Goal: Information Seeking & Learning: Learn about a topic

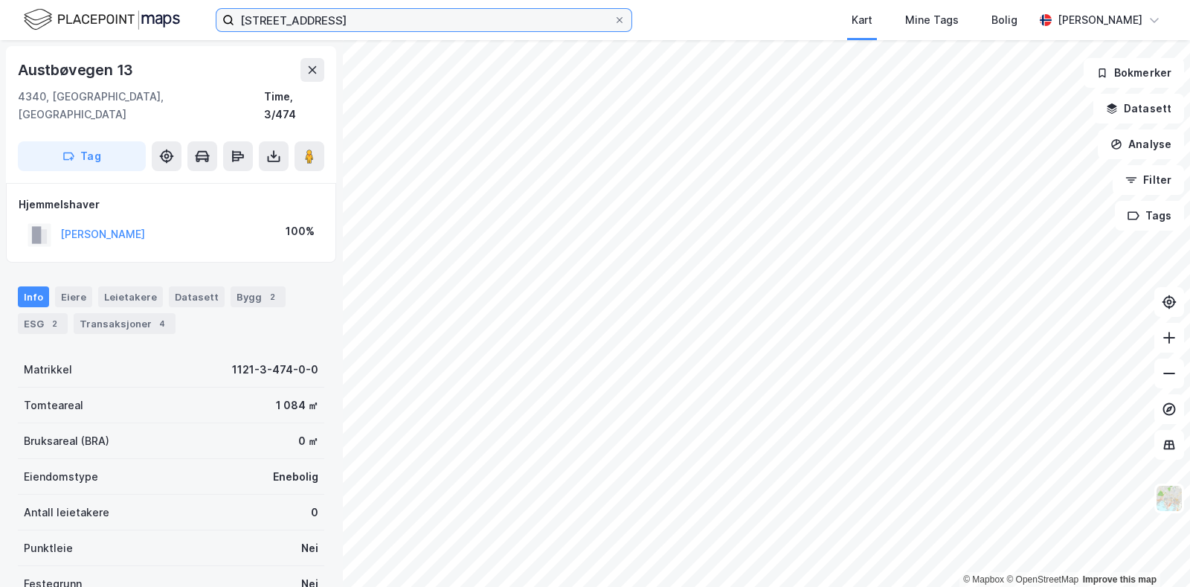
click at [399, 28] on input "[STREET_ADDRESS]" at bounding box center [423, 20] width 379 height 22
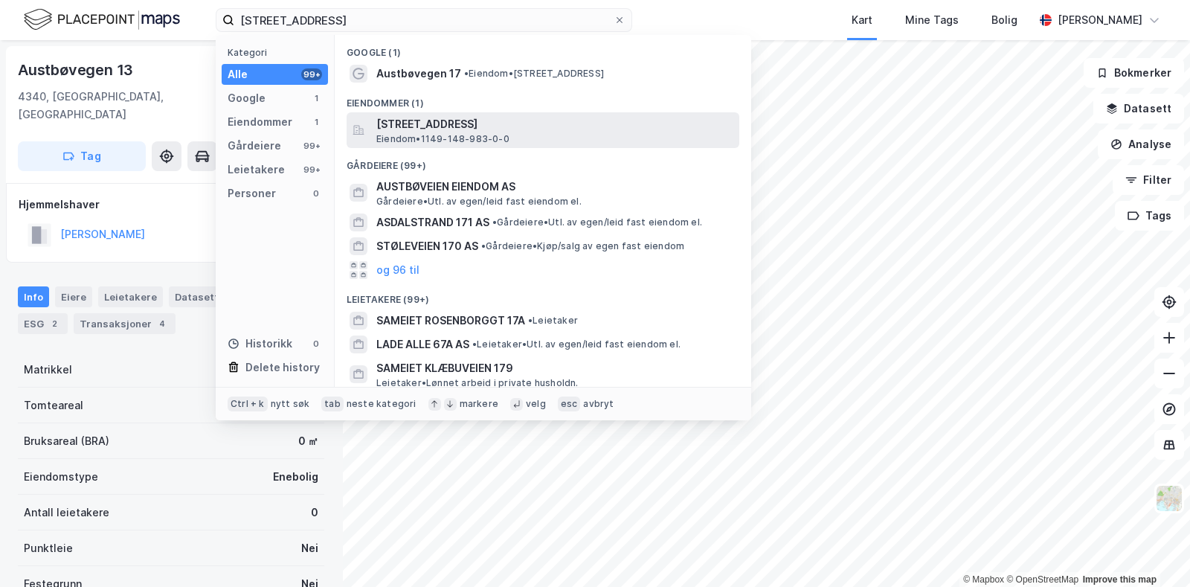
click at [460, 137] on span "Eiendom • 1149-148-983-0-0" at bounding box center [442, 139] width 133 height 12
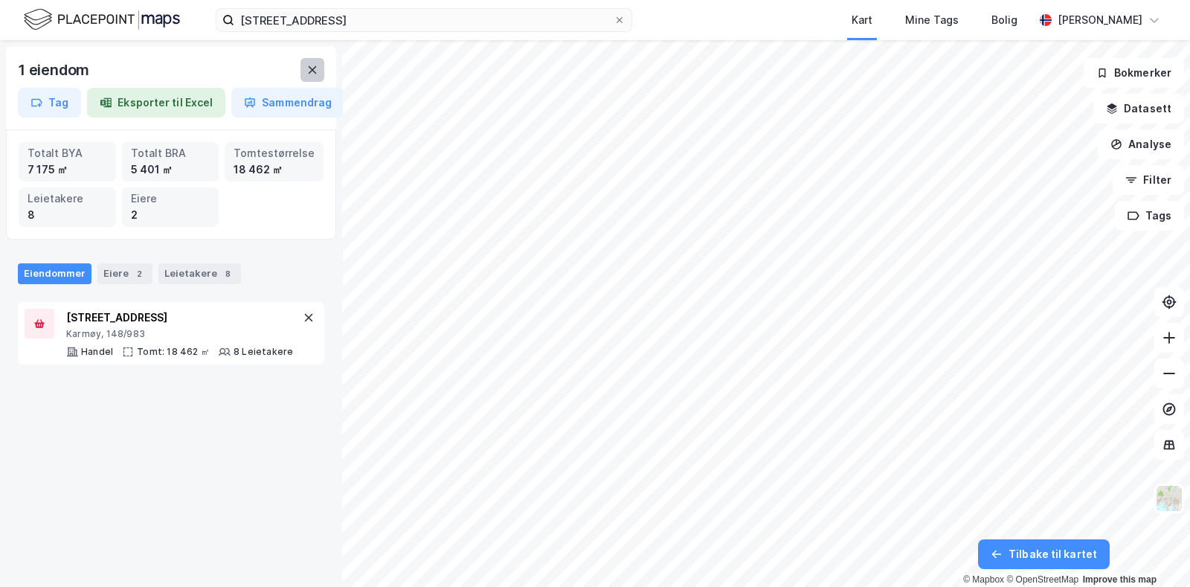
click at [316, 70] on icon at bounding box center [312, 70] width 12 height 12
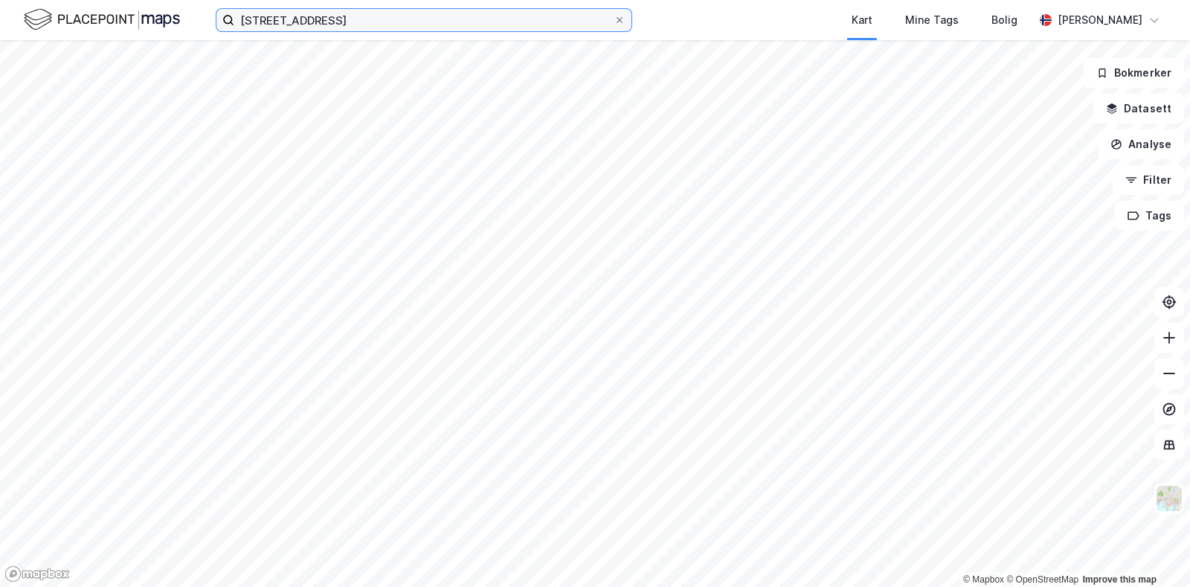
click at [584, 25] on input "[STREET_ADDRESS]" at bounding box center [423, 20] width 379 height 22
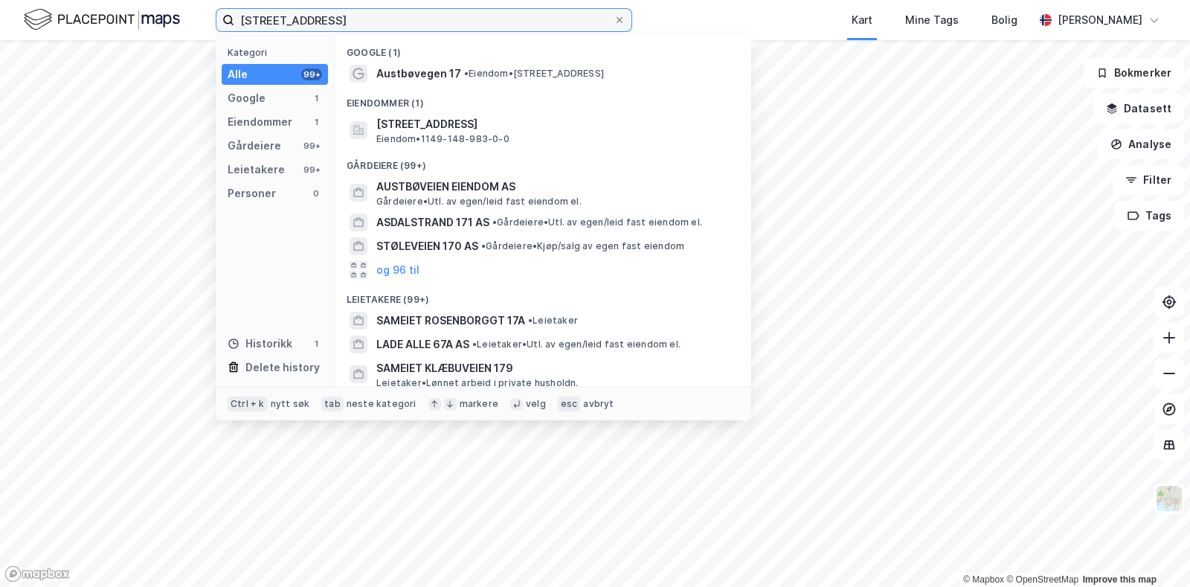
click at [584, 25] on input "[STREET_ADDRESS]" at bounding box center [423, 20] width 379 height 22
paste input "Fotlandsvegen 3"
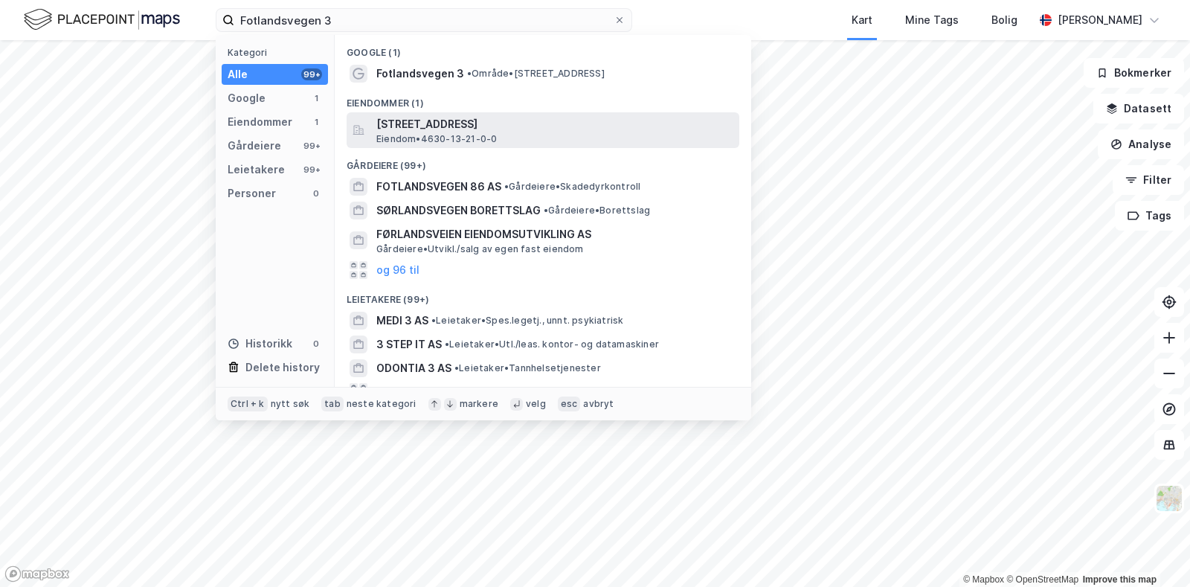
click at [576, 129] on span "[STREET_ADDRESS]" at bounding box center [554, 124] width 357 height 18
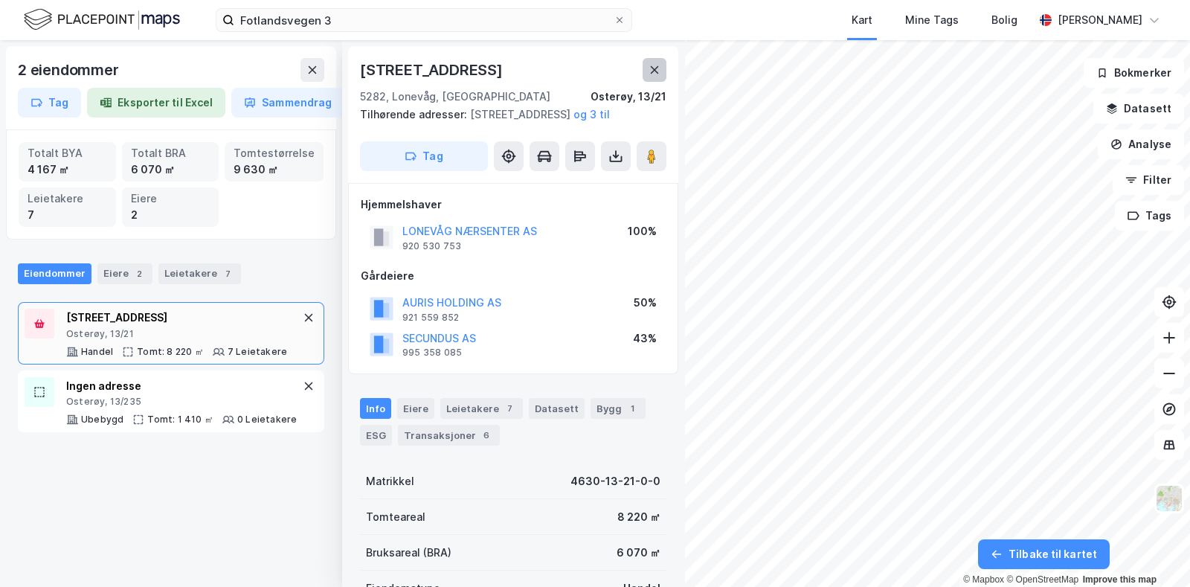
click at [652, 71] on icon at bounding box center [655, 70] width 12 height 12
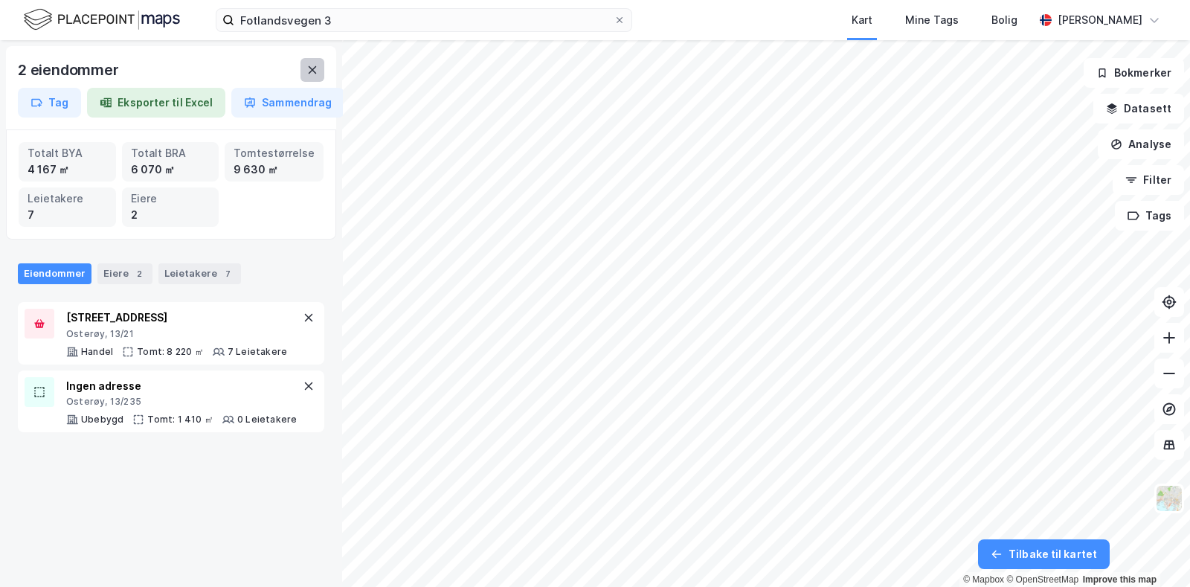
click at [316, 77] on button at bounding box center [312, 70] width 24 height 24
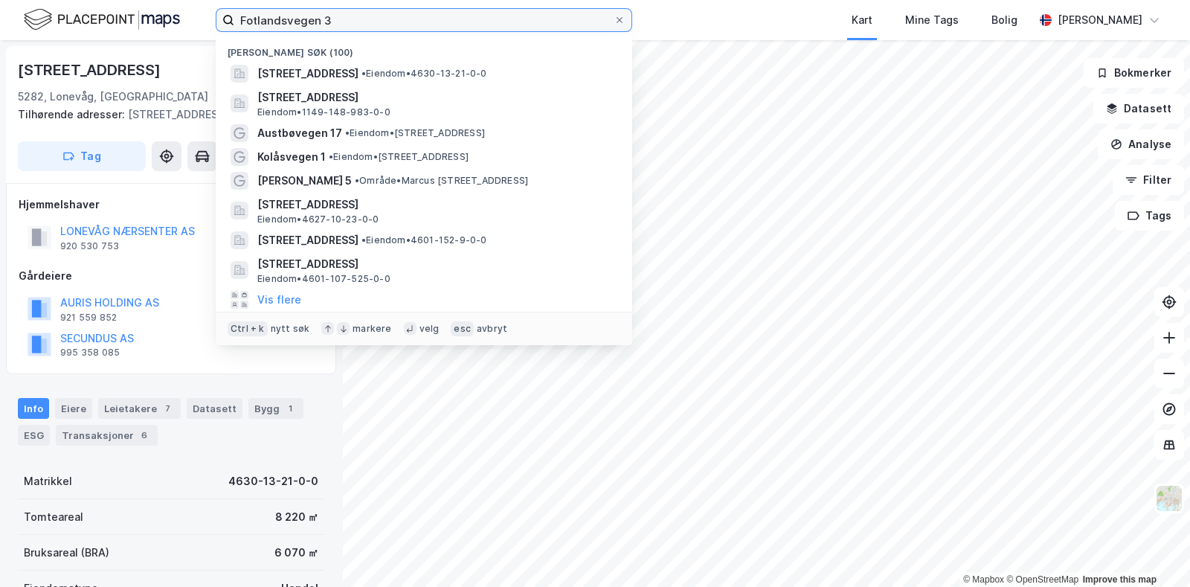
click at [353, 22] on input "Fotlandsvegen 3" at bounding box center [423, 20] width 379 height 22
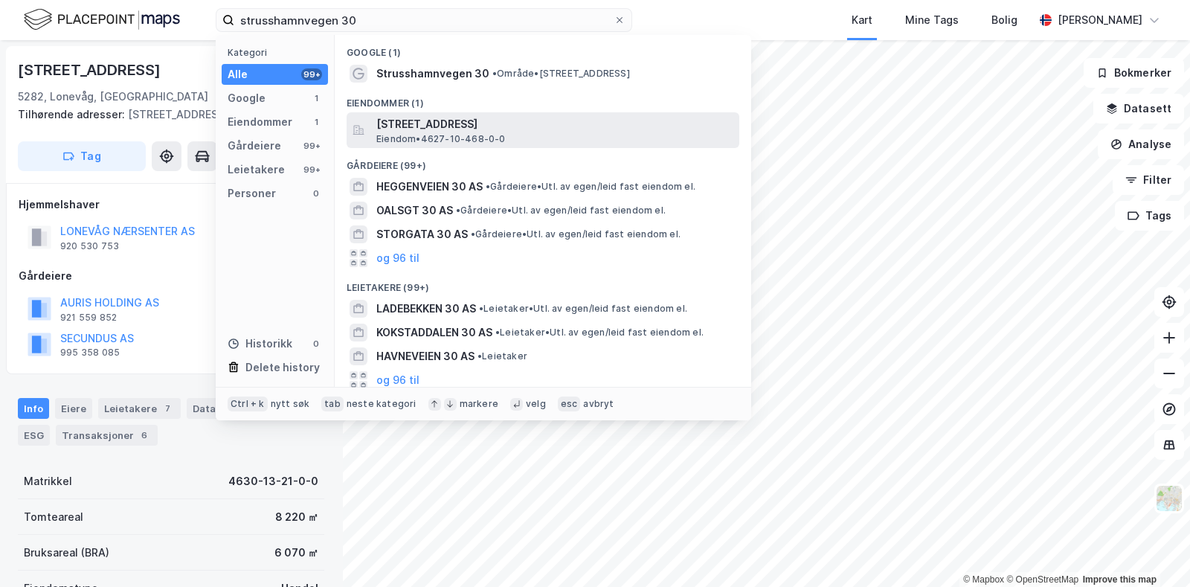
click at [439, 131] on span "[STREET_ADDRESS]" at bounding box center [554, 124] width 357 height 18
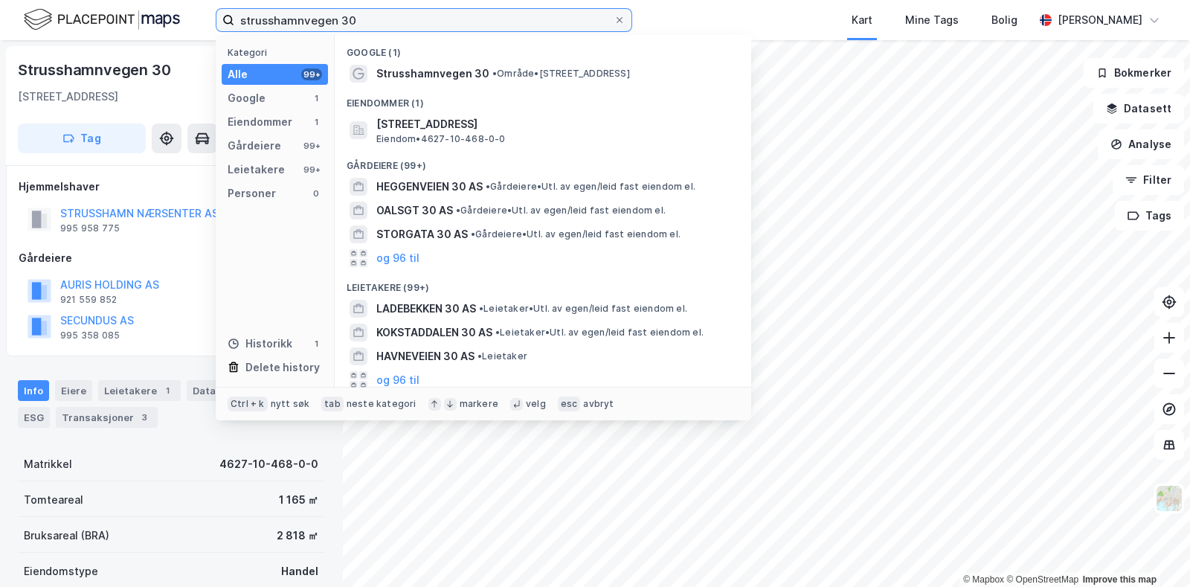
drag, startPoint x: 519, startPoint y: 25, endPoint x: 227, endPoint y: 24, distance: 292.3
drag, startPoint x: 227, startPoint y: 24, endPoint x: 297, endPoint y: 16, distance: 70.4
click at [297, 16] on input "strusshamnvegen 30" at bounding box center [423, 20] width 379 height 22
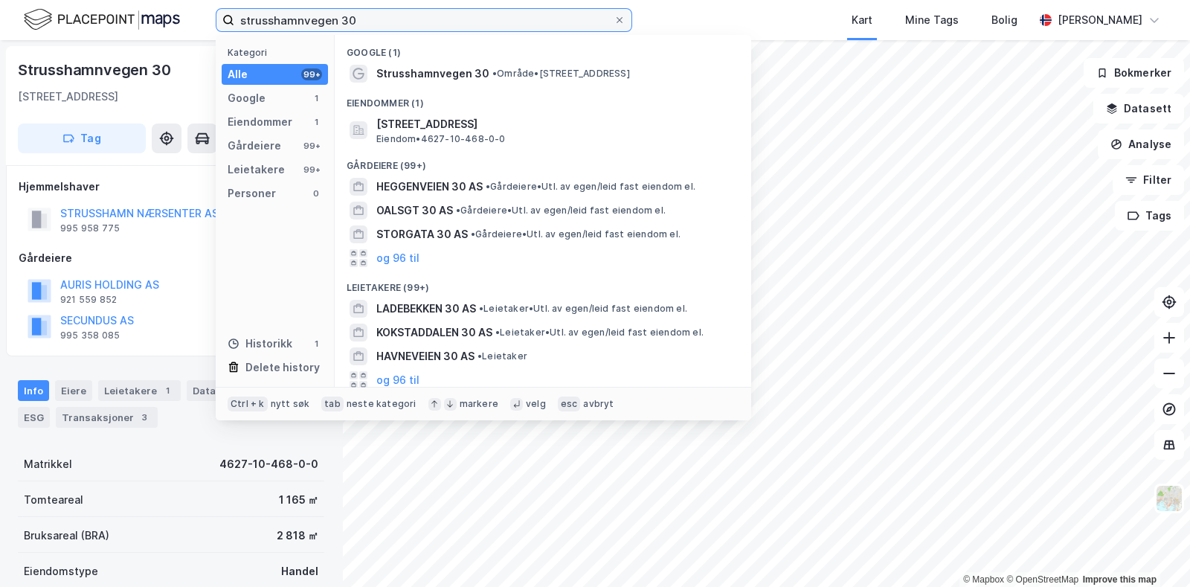
click at [297, 16] on input "strusshamnvegen 30" at bounding box center [423, 20] width 379 height 22
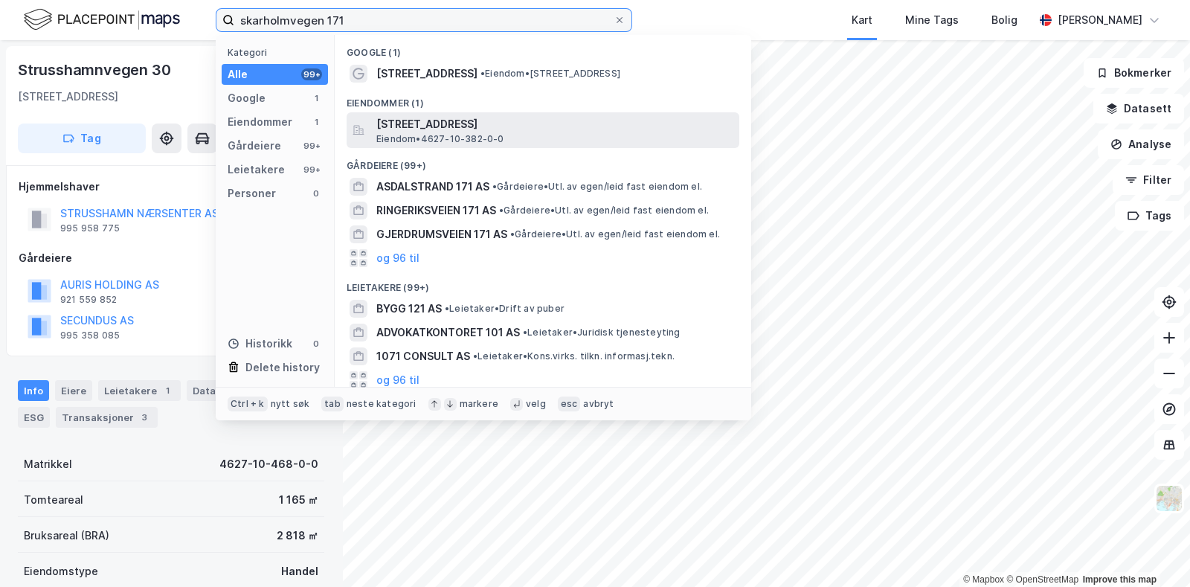
type input "skarholmvegen 171"
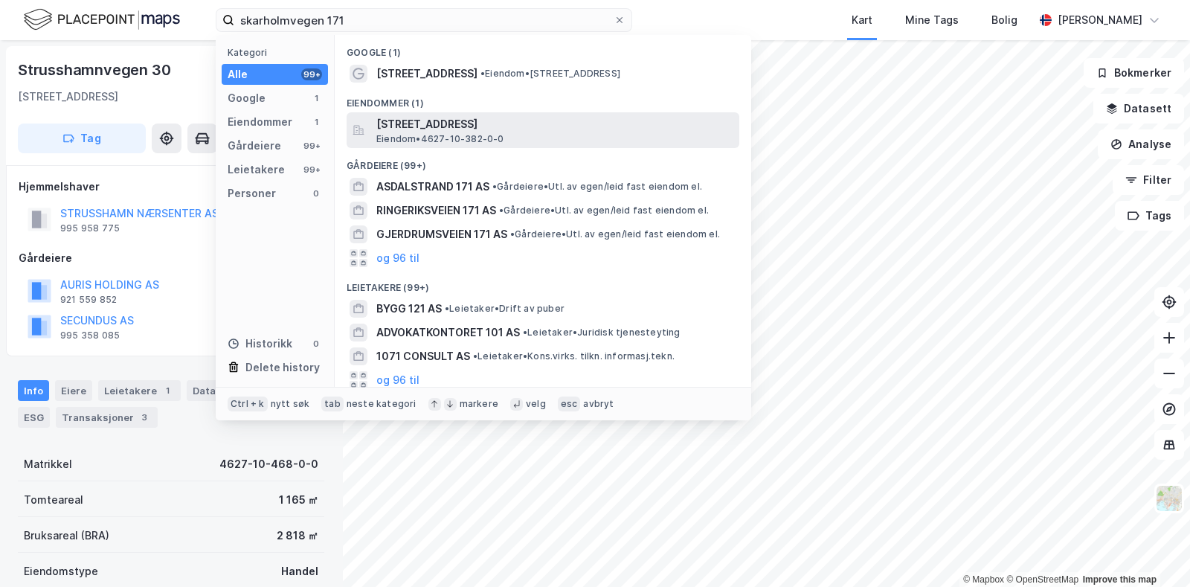
click at [458, 129] on span "[STREET_ADDRESS]" at bounding box center [554, 124] width 357 height 18
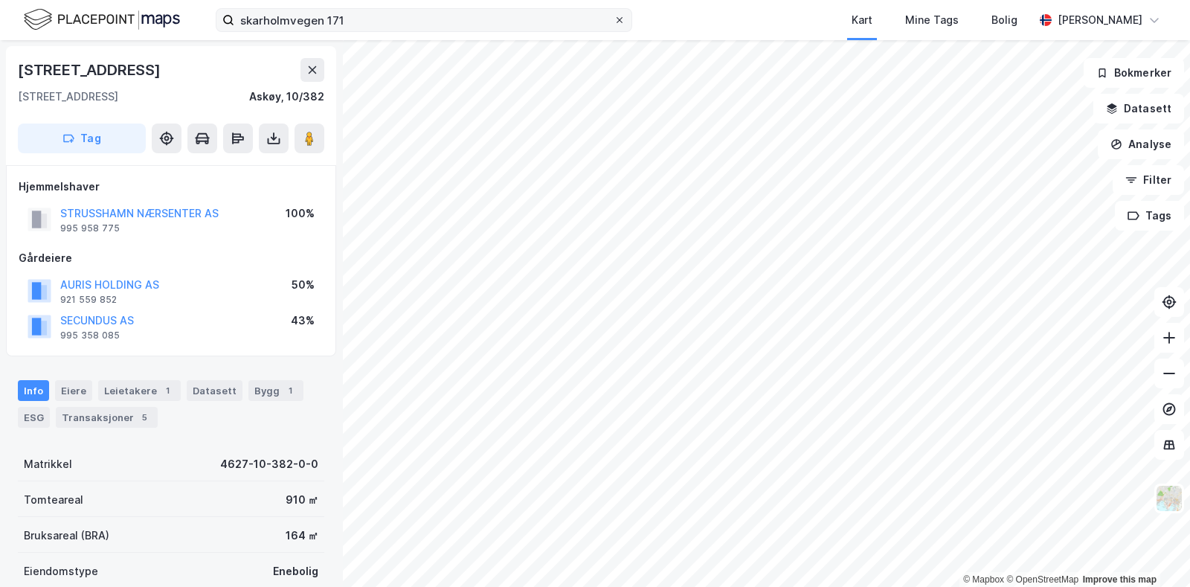
click at [625, 22] on span at bounding box center [620, 20] width 12 height 12
click at [614, 22] on input "skarholmvegen 171" at bounding box center [423, 20] width 379 height 22
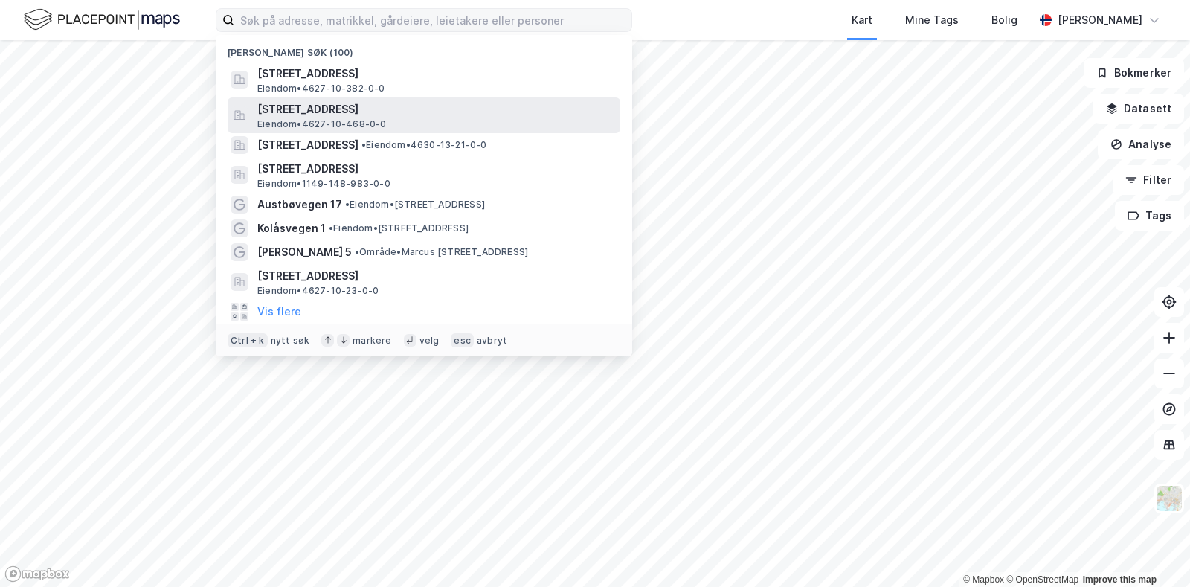
click at [383, 115] on span "[STREET_ADDRESS]" at bounding box center [435, 109] width 357 height 18
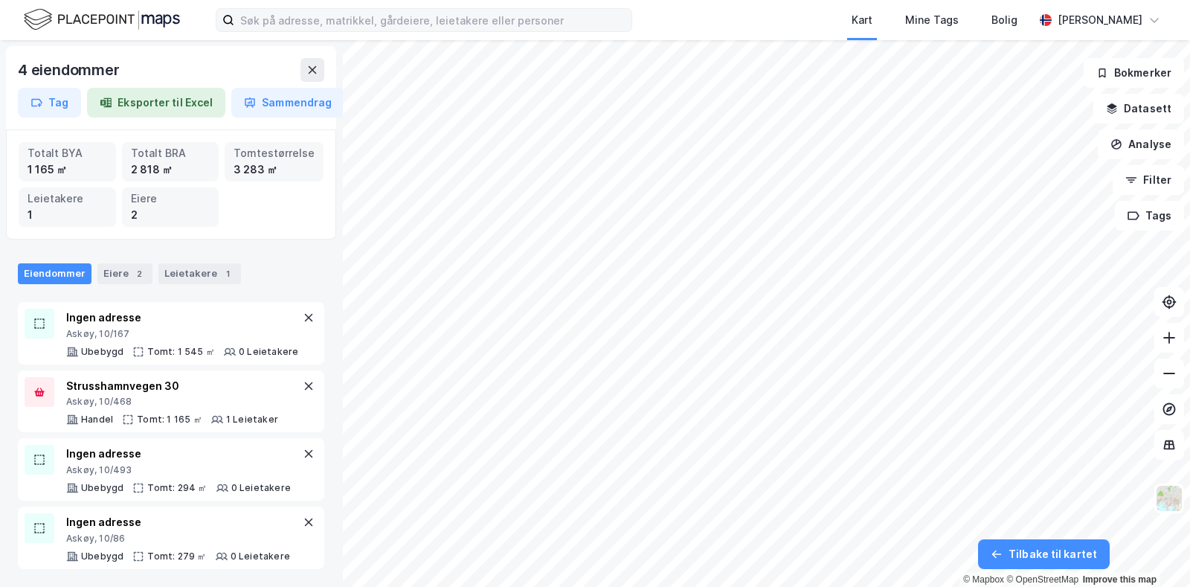
click at [487, 33] on div "Kart Mine Tags Bolig Kristin Beltestad" at bounding box center [595, 20] width 1190 height 40
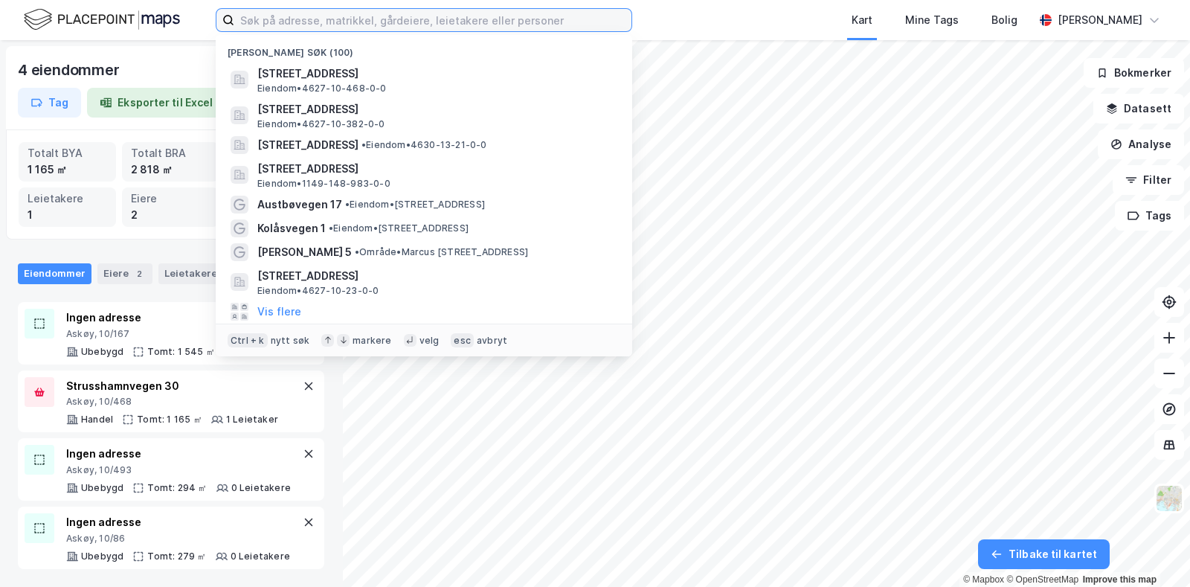
click at [490, 23] on input at bounding box center [432, 20] width 397 height 22
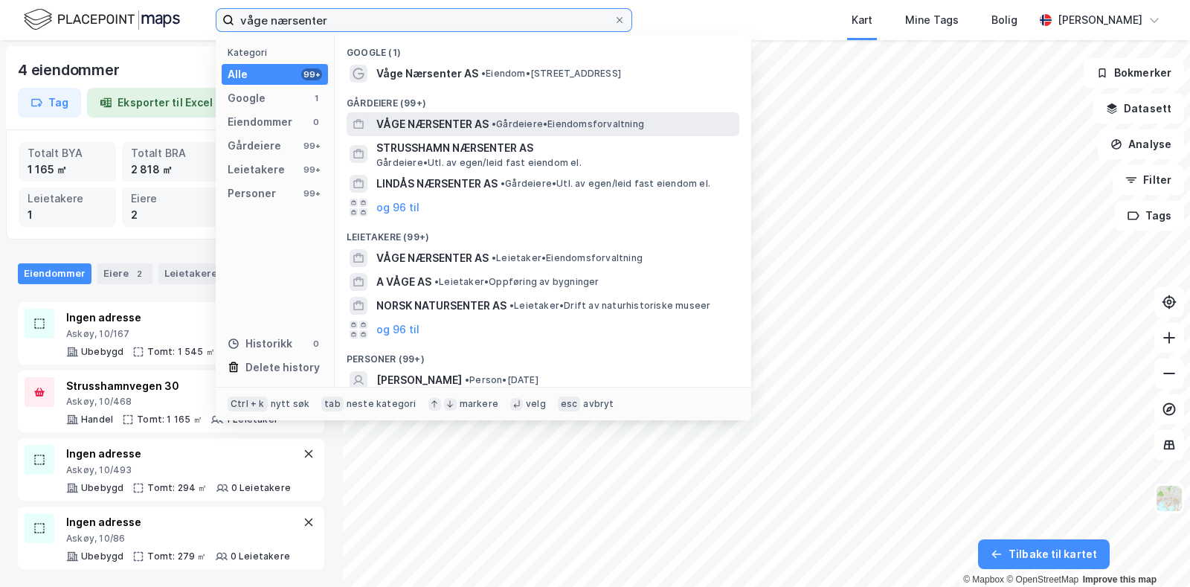
type input "våge nærsenter"
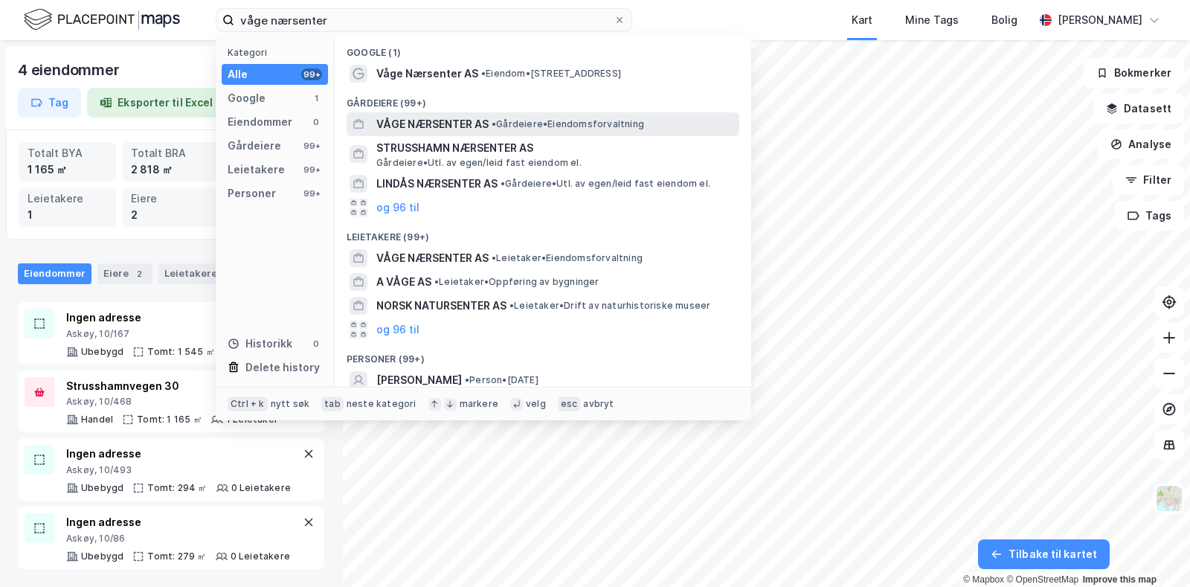
click at [541, 124] on span "• Gårdeiere • Eiendomsforvaltning" at bounding box center [568, 124] width 152 height 12
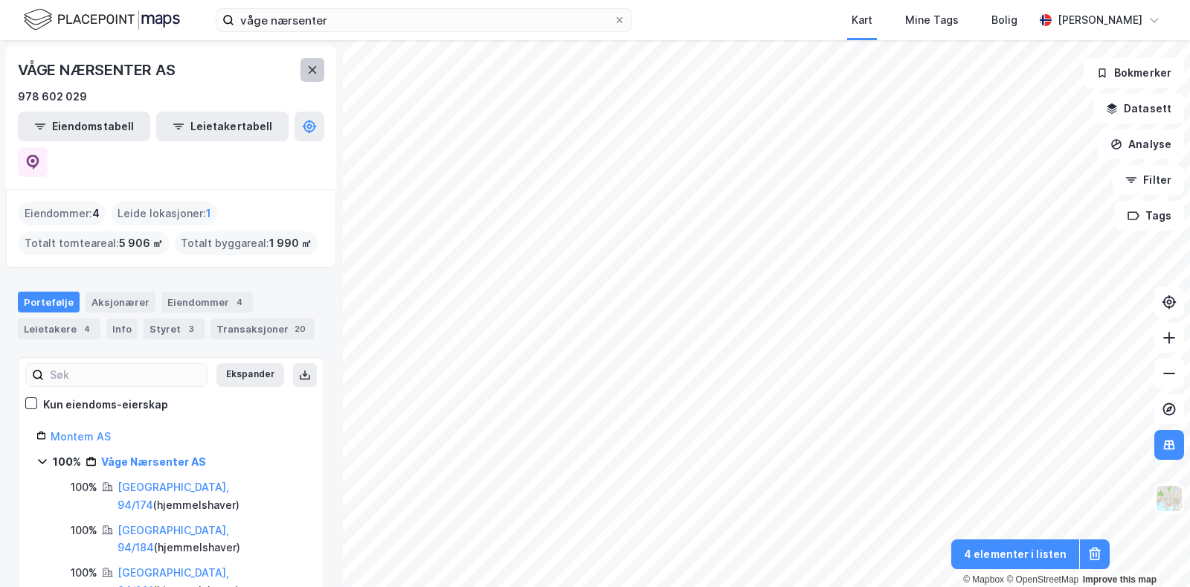
click at [317, 73] on icon at bounding box center [312, 70] width 12 height 12
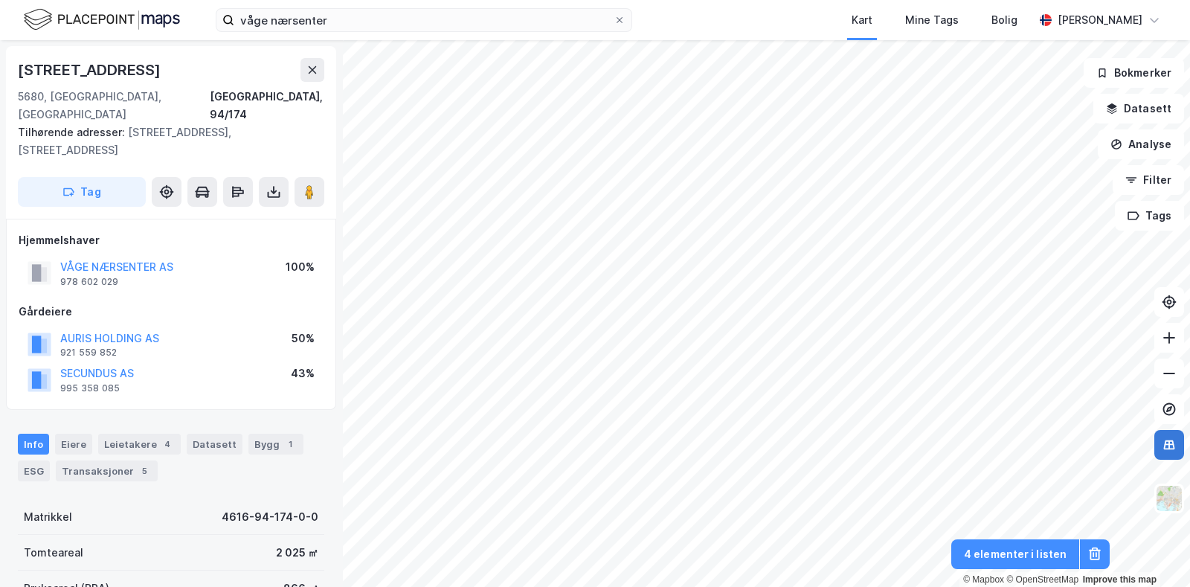
click at [1174, 447] on icon at bounding box center [1169, 445] width 11 height 10
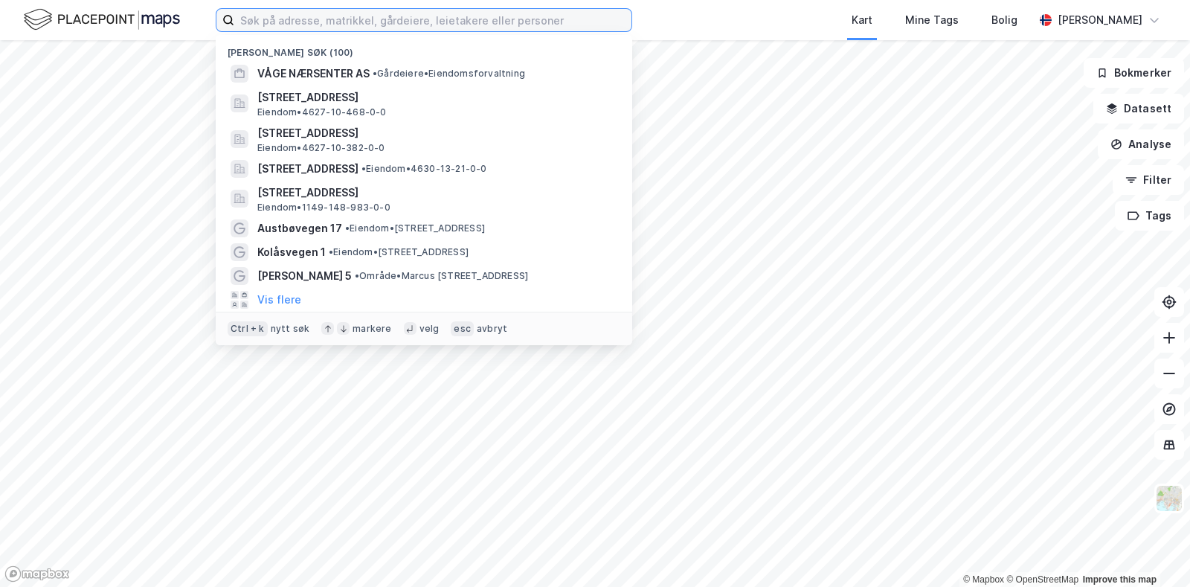
click at [513, 17] on input at bounding box center [432, 20] width 397 height 22
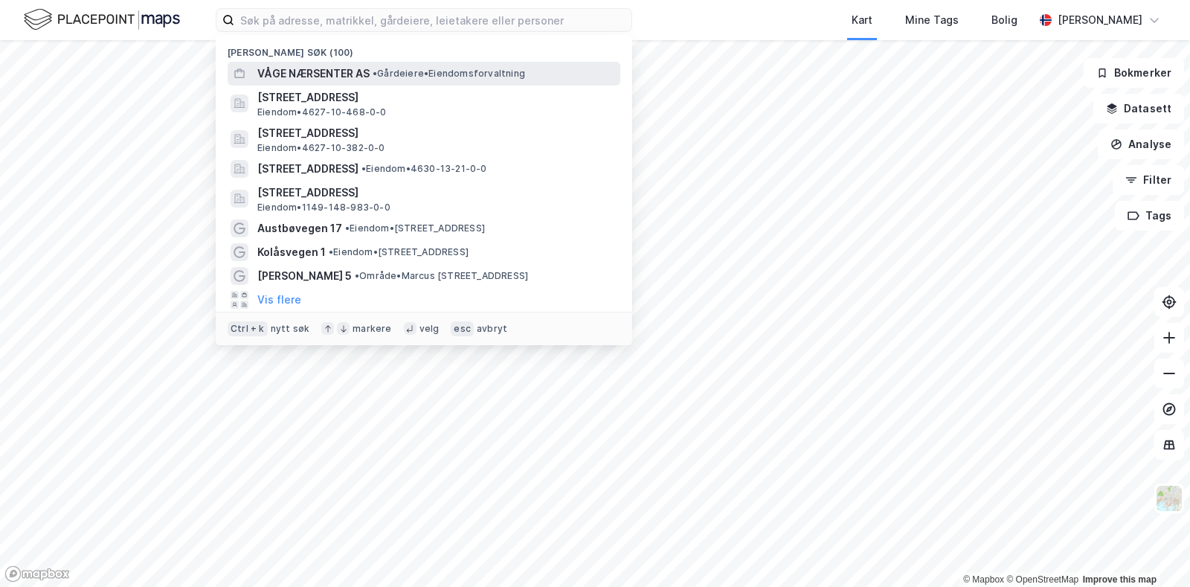
click at [439, 72] on span "• Gårdeiere • Eiendomsforvaltning" at bounding box center [449, 74] width 152 height 12
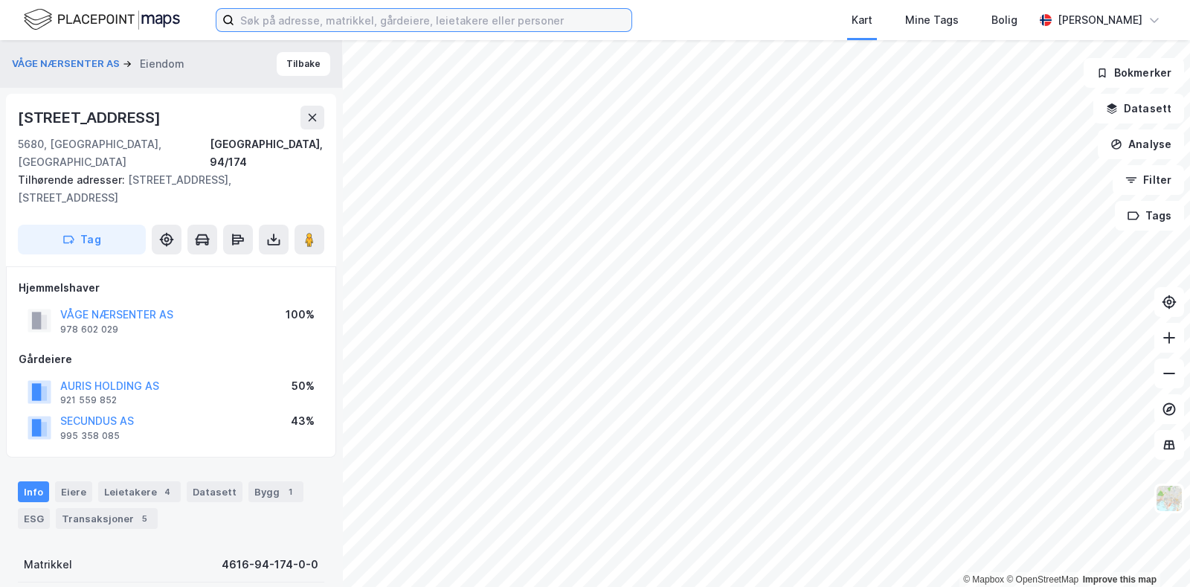
click at [439, 19] on input at bounding box center [432, 20] width 397 height 22
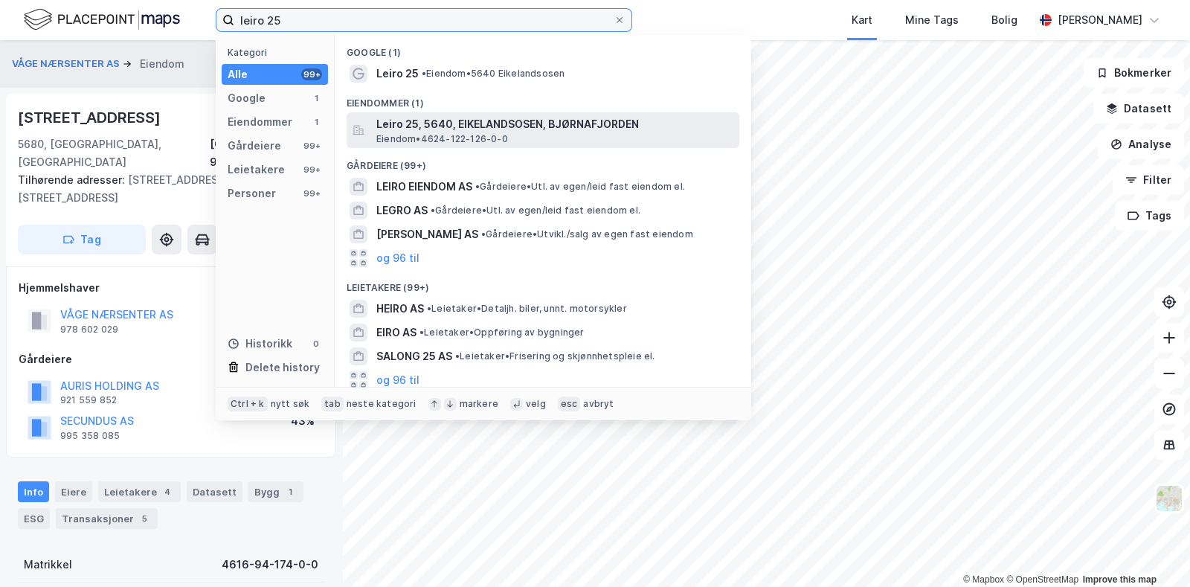
type input "leiro 25"
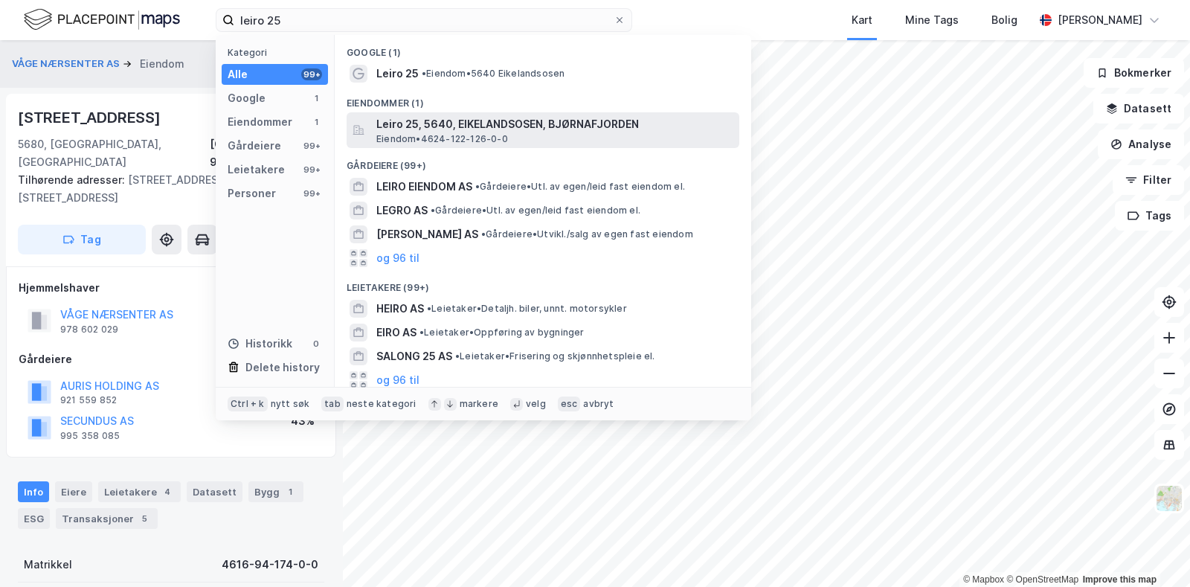
click at [476, 127] on span "Leiro 25, 5640, EIKELANDSOSEN, BJØRNAFJORDEN" at bounding box center [554, 124] width 357 height 18
